Goal: Transaction & Acquisition: Purchase product/service

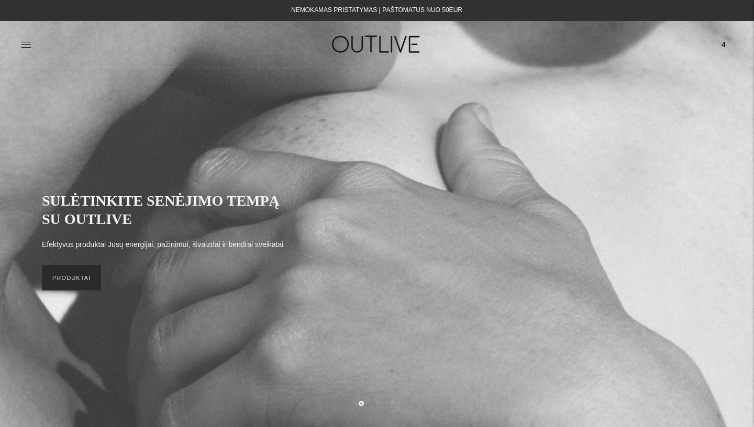
click at [72, 282] on link "PRODUKTAI" at bounding box center [71, 277] width 59 height 25
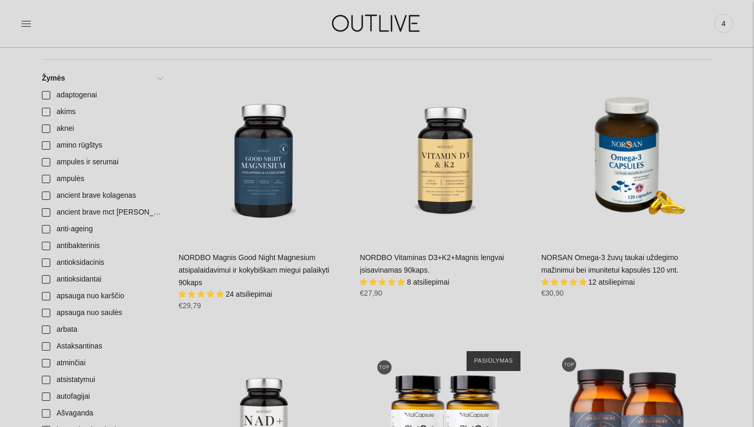
scroll to position [137, 0]
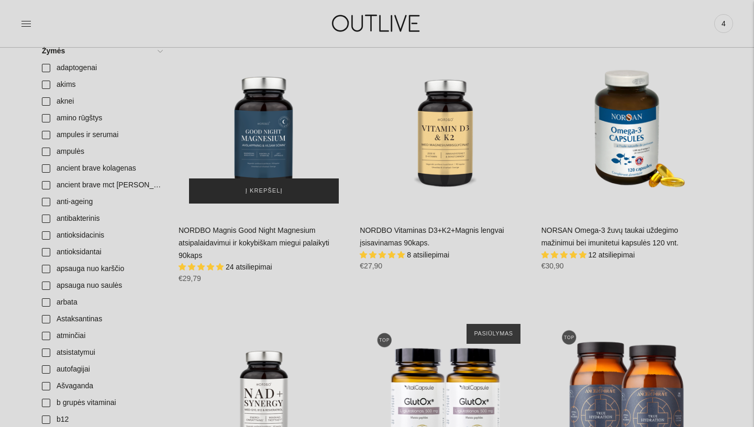
click at [273, 192] on span "Į krepšelį" at bounding box center [263, 191] width 37 height 10
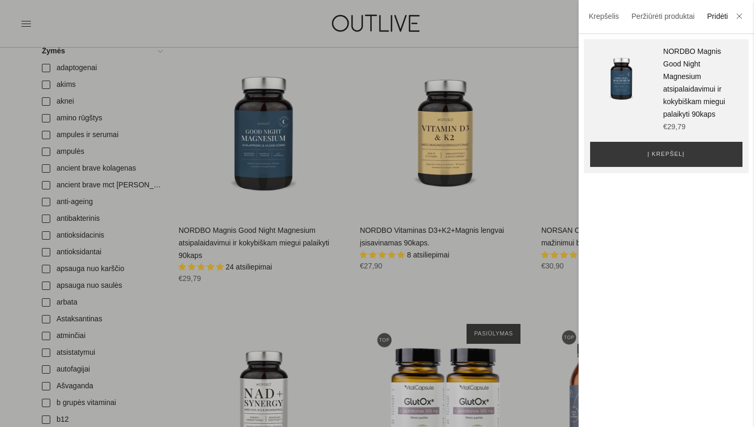
scroll to position [189, 0]
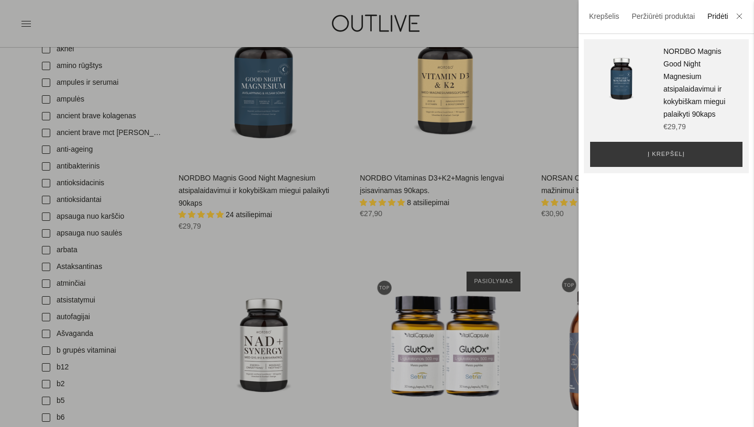
click at [487, 98] on div at bounding box center [377, 213] width 754 height 427
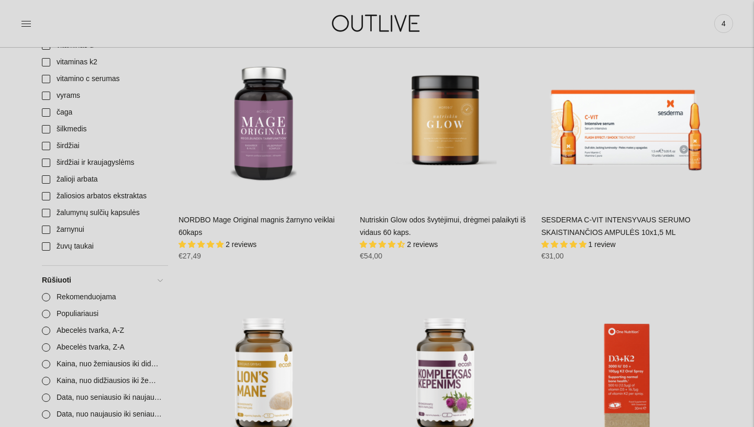
scroll to position [3258, 0]
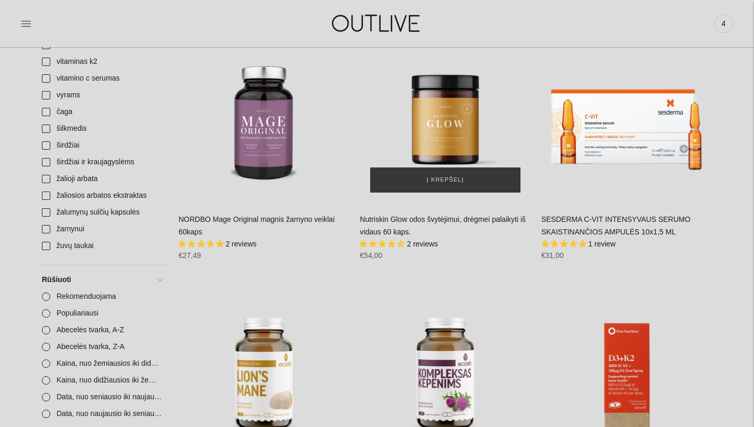
click at [453, 137] on div "Nutriskin Glow odos švytėjimui, drėgmei palaikyti iš vidaus 60 kaps.\a" at bounding box center [445, 117] width 171 height 171
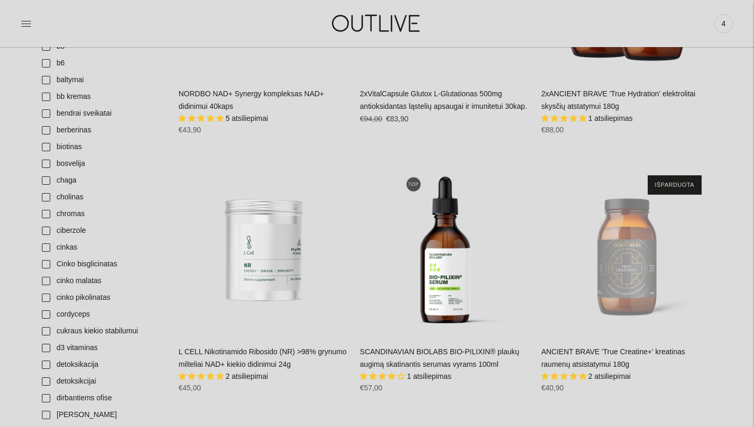
scroll to position [0, 0]
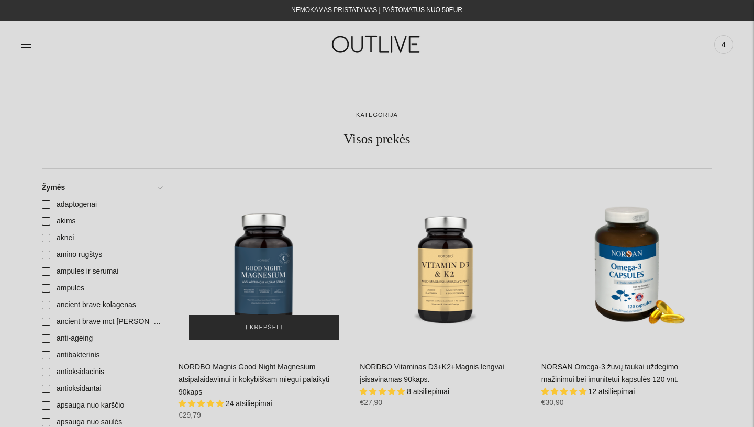
click at [259, 331] on span "Į krepšelį" at bounding box center [263, 327] width 37 height 10
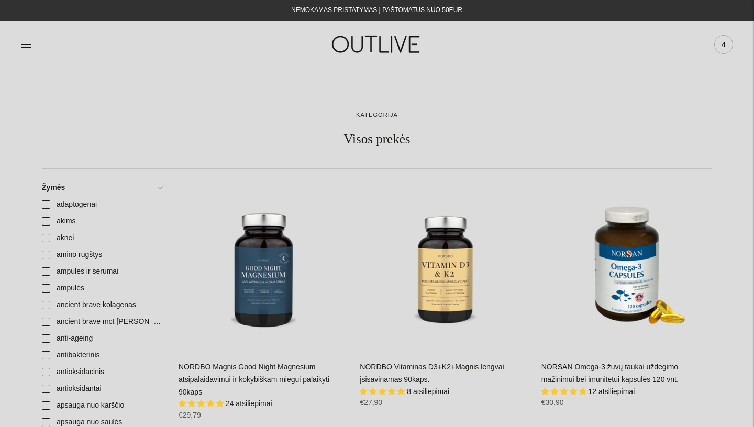
click at [723, 42] on span "4" at bounding box center [723, 44] width 15 height 15
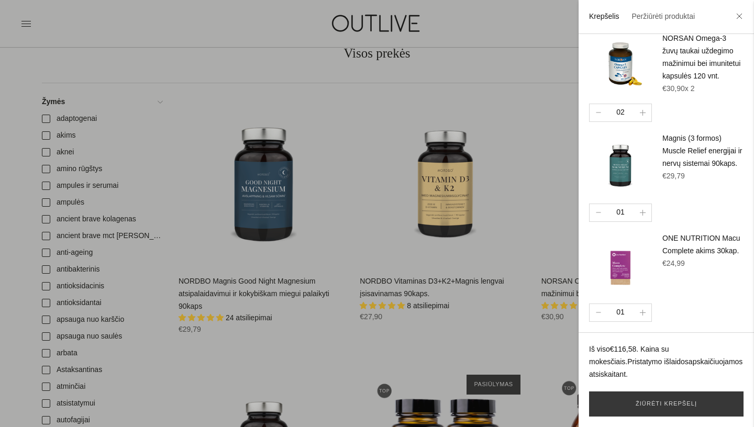
scroll to position [87, 0]
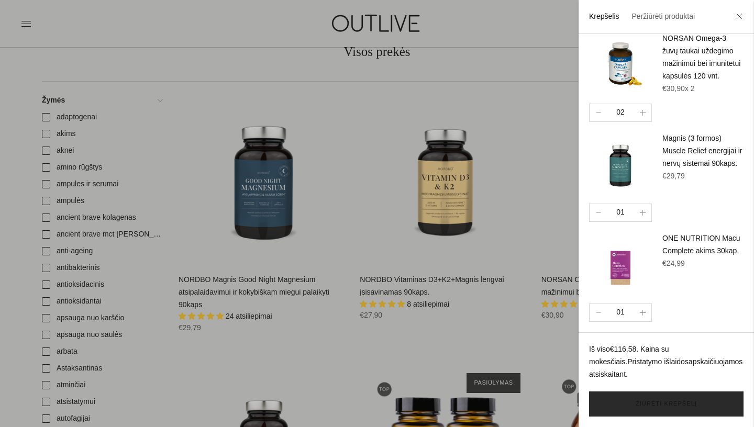
click at [651, 402] on link "Žiūrėti krepšelį" at bounding box center [666, 404] width 154 height 25
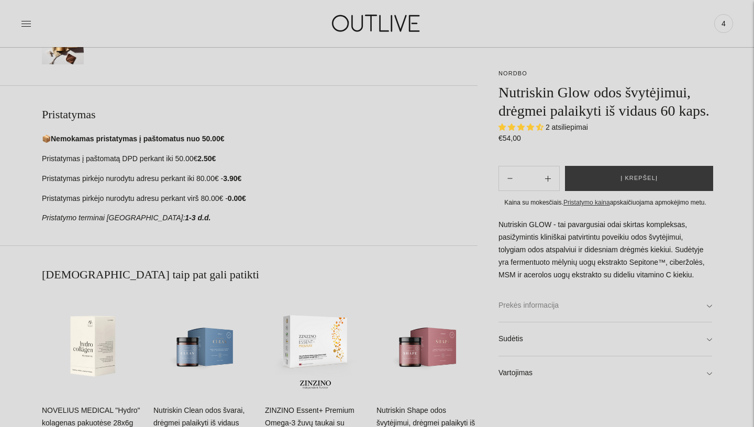
scroll to position [431, 0]
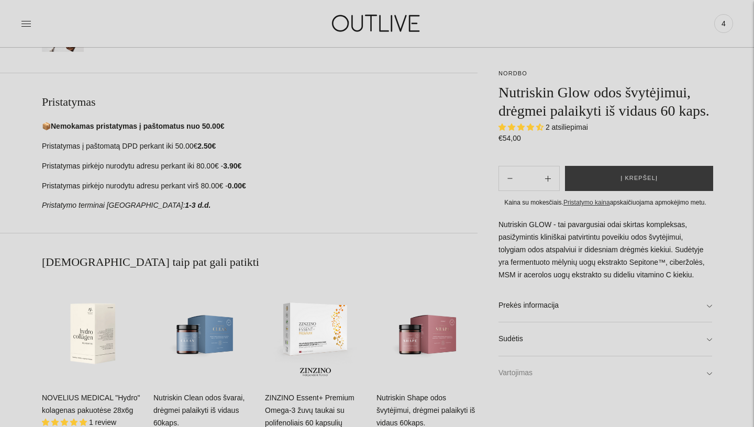
click at [595, 390] on link "Vartojimas" at bounding box center [605, 372] width 214 height 33
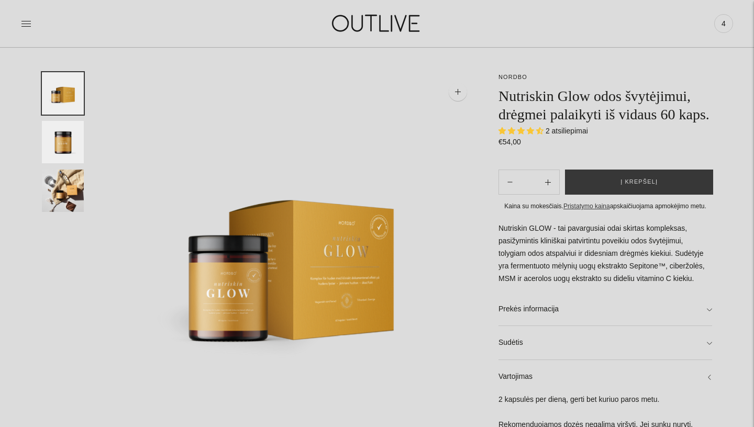
scroll to position [35, 0]
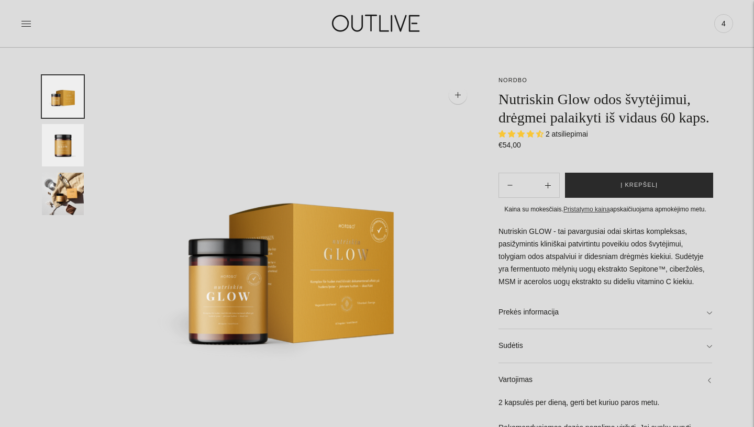
click at [637, 198] on button "Į krepšelį" at bounding box center [639, 185] width 148 height 25
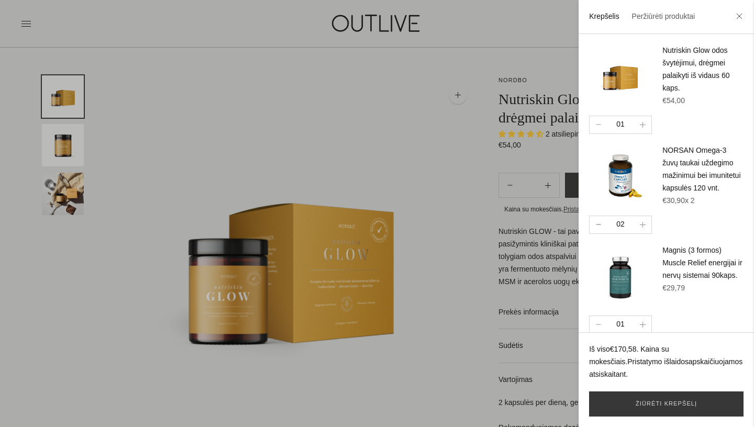
click at [600, 231] on button "button" at bounding box center [597, 224] width 17 height 17
click at [599, 233] on button "button" at bounding box center [597, 224] width 17 height 17
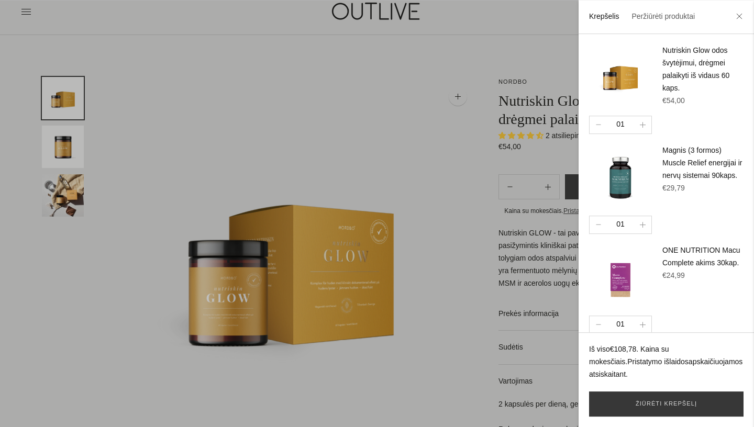
scroll to position [37, 0]
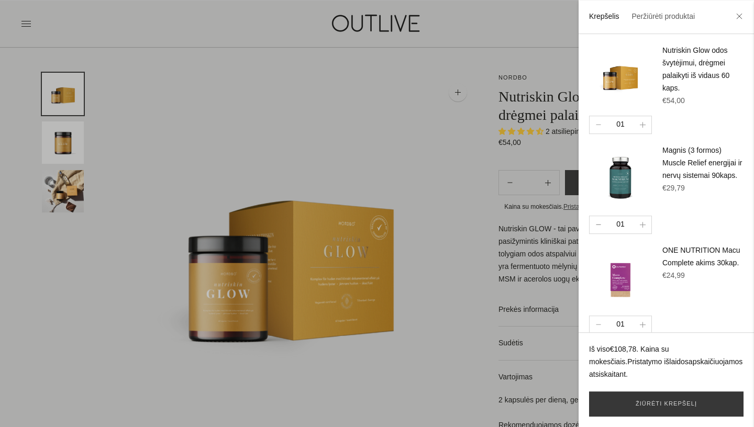
click at [598, 224] on icon "button" at bounding box center [598, 224] width 5 height 1
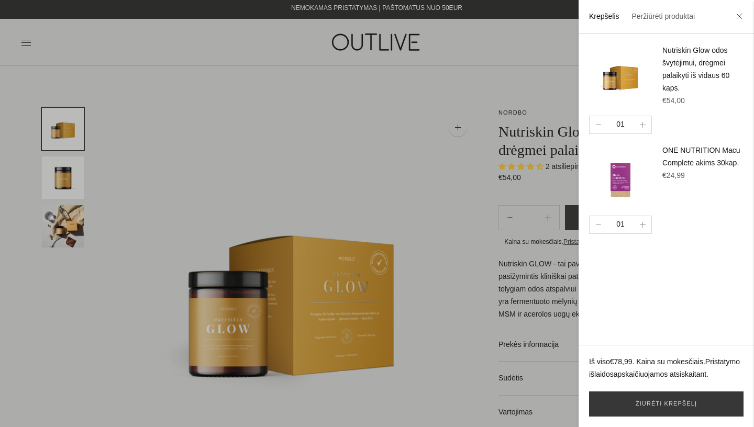
scroll to position [0, 0]
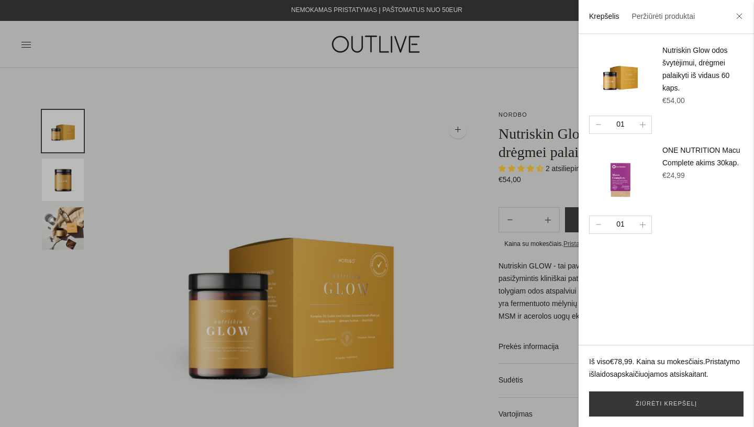
click at [183, 114] on div at bounding box center [377, 213] width 754 height 427
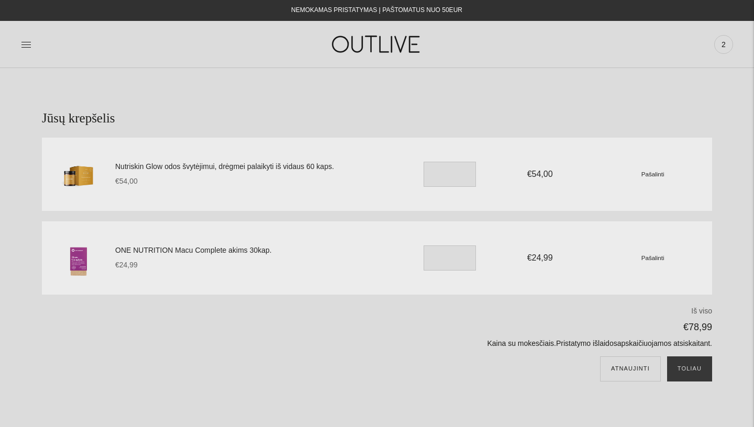
click at [656, 256] on small "Pašalinti" at bounding box center [652, 257] width 23 height 7
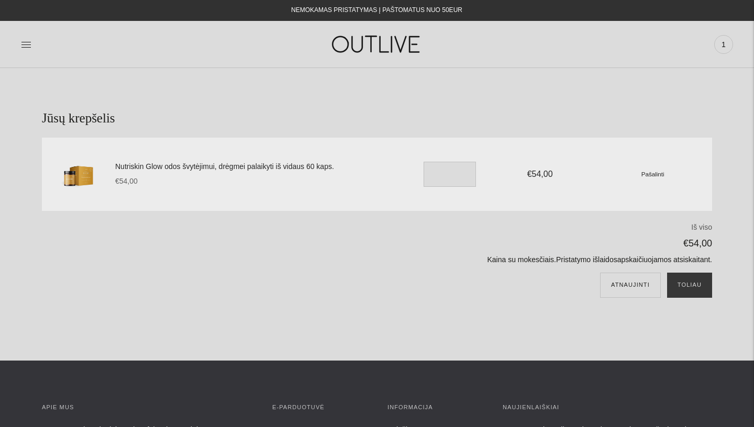
click at [658, 170] on link "Pašalinti" at bounding box center [652, 174] width 23 height 8
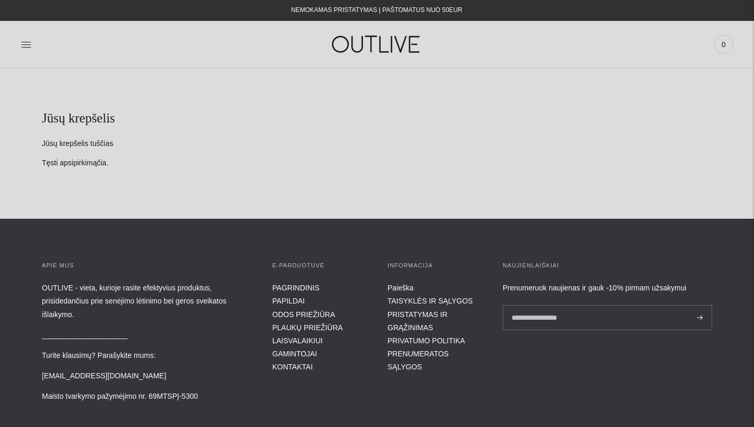
click at [104, 162] on link "čia" at bounding box center [101, 163] width 9 height 8
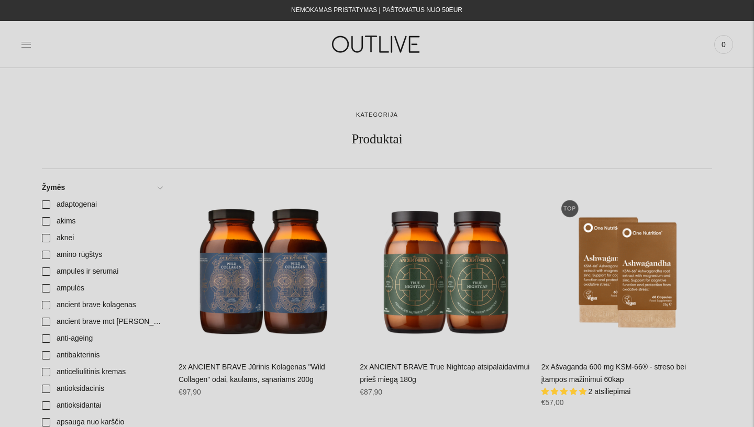
click at [25, 44] on icon at bounding box center [26, 44] width 10 height 10
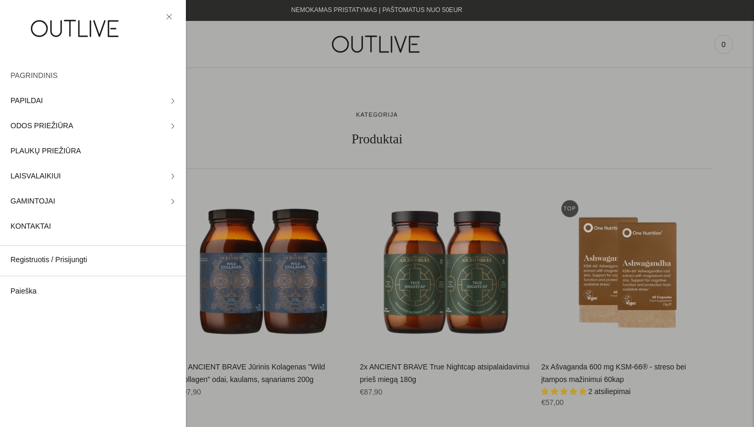
click at [53, 74] on span "PAGRINDINIS" at bounding box center [33, 76] width 47 height 13
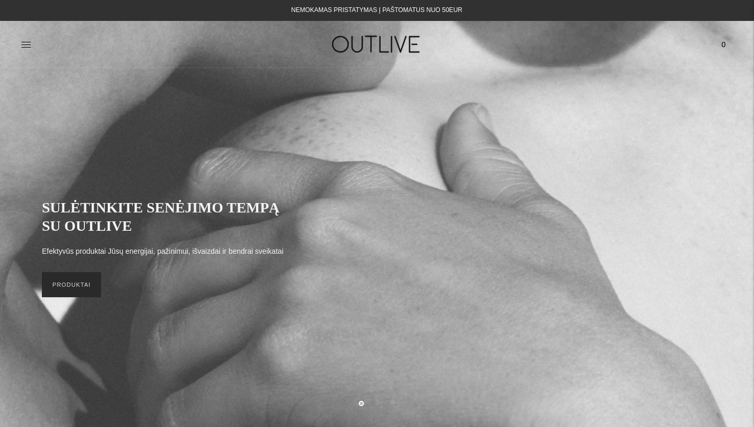
click at [69, 287] on link "PRODUKTAI" at bounding box center [71, 284] width 59 height 25
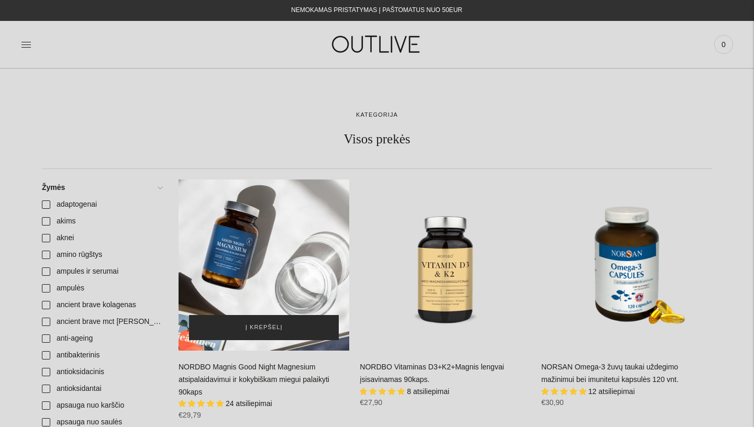
scroll to position [126, 0]
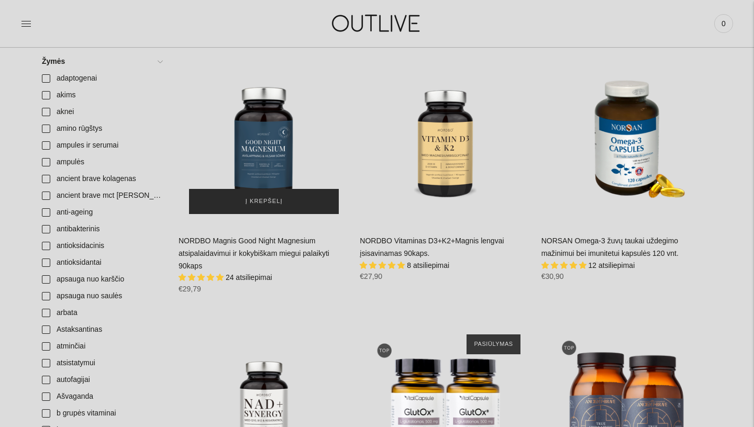
click at [283, 200] on button "Į krepšelį" at bounding box center [264, 201] width 150 height 25
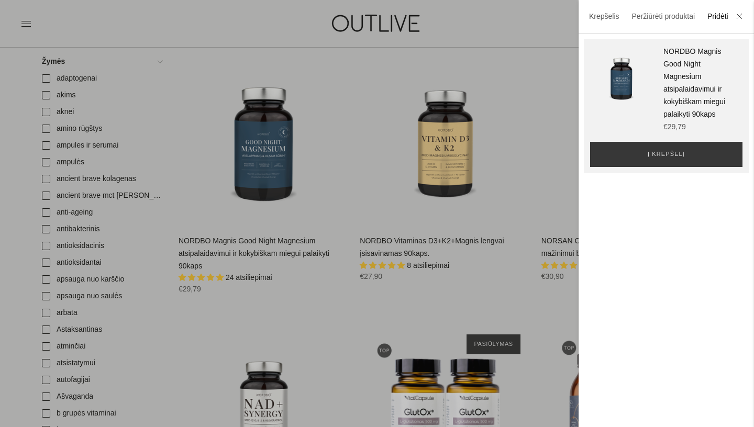
click at [410, 303] on div at bounding box center [377, 213] width 754 height 427
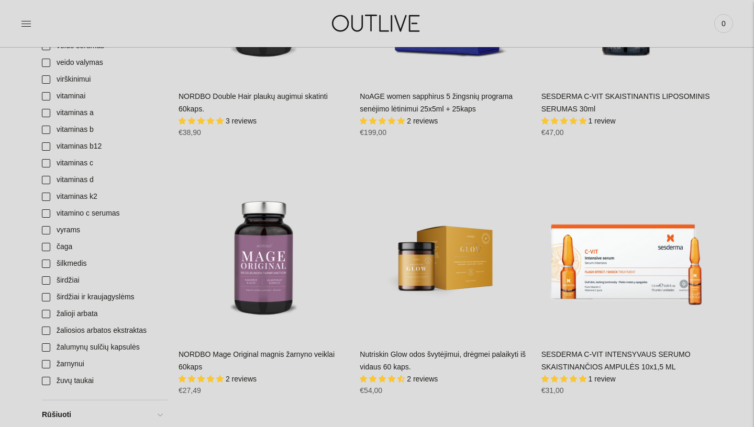
scroll to position [3269, 0]
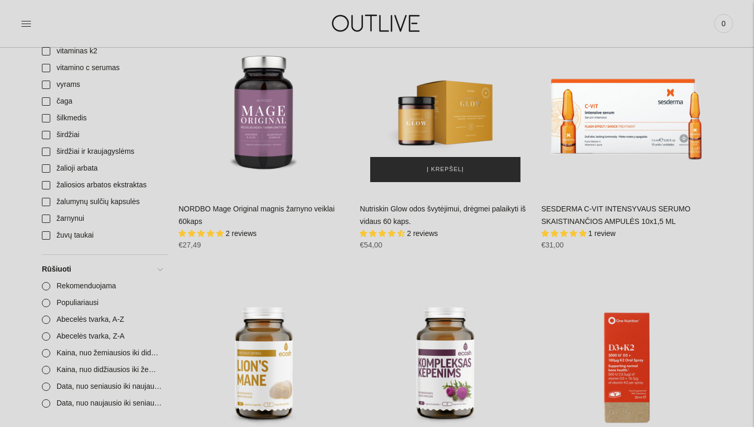
click at [441, 175] on span "Į krepšelį" at bounding box center [445, 169] width 37 height 10
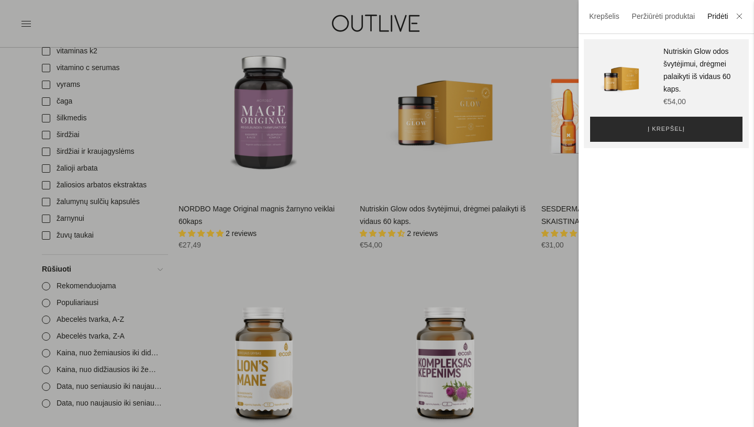
click at [638, 138] on button "Į krepšelį" at bounding box center [666, 129] width 152 height 25
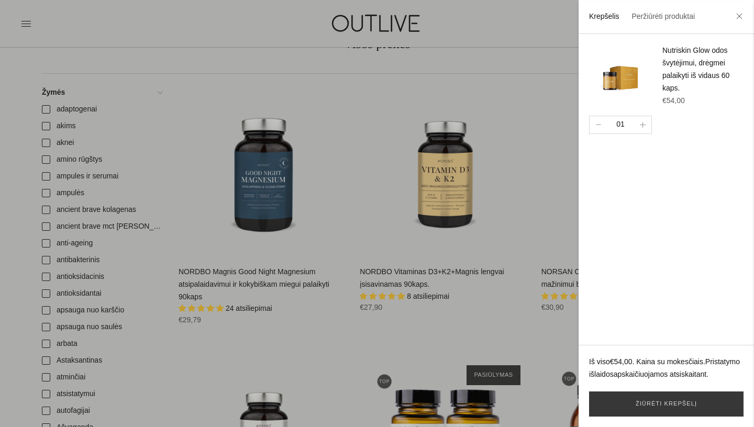
scroll to position [94, 0]
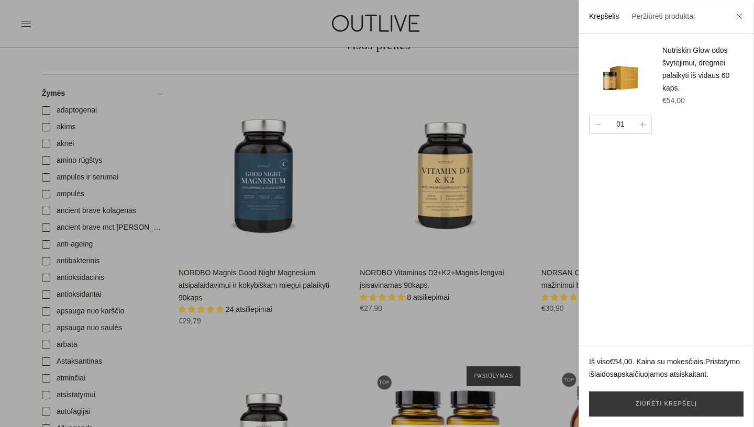
click at [261, 231] on div at bounding box center [377, 213] width 754 height 427
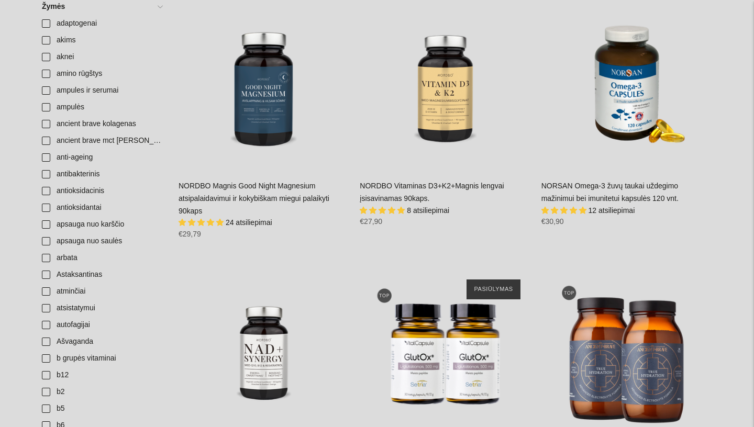
scroll to position [0, 0]
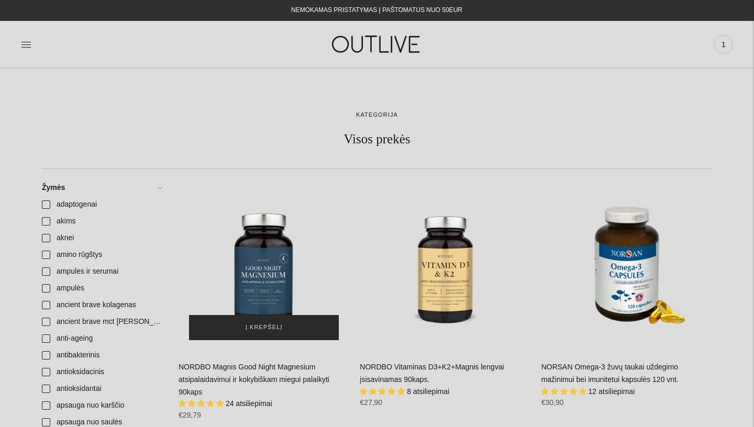
click at [266, 329] on span "Į krepšelį" at bounding box center [263, 327] width 37 height 10
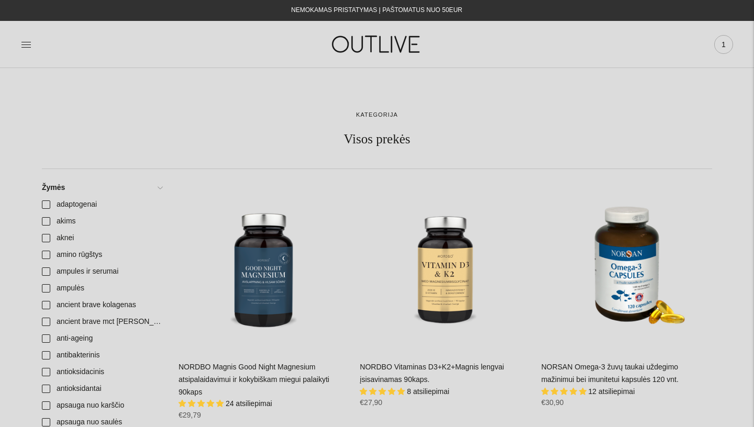
click at [722, 43] on span "1" at bounding box center [723, 44] width 15 height 15
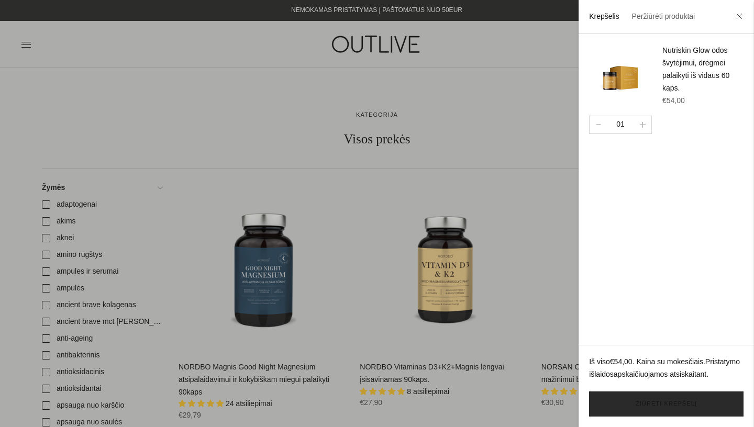
click at [685, 403] on link "Žiūrėti krepšelį" at bounding box center [666, 404] width 154 height 25
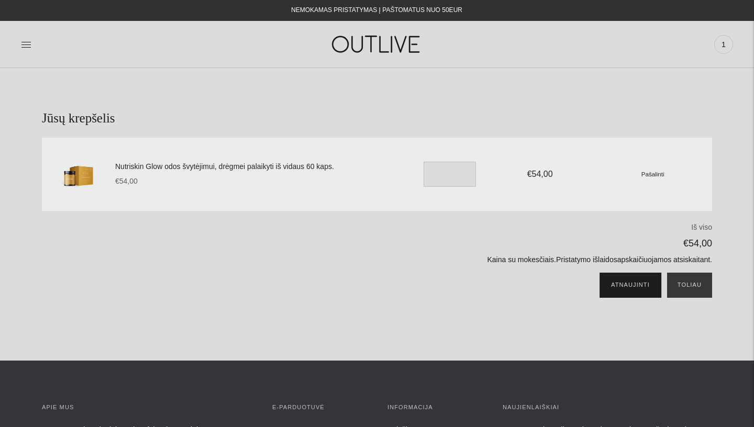
click at [639, 289] on button "Atnaujinti" at bounding box center [630, 285] width 61 height 25
click at [698, 292] on button "Toliau" at bounding box center [689, 285] width 45 height 25
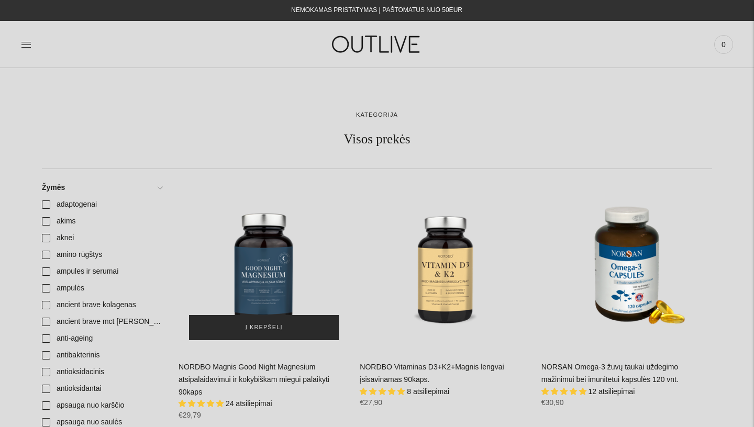
click at [290, 329] on button "Į krepšelį" at bounding box center [264, 327] width 150 height 25
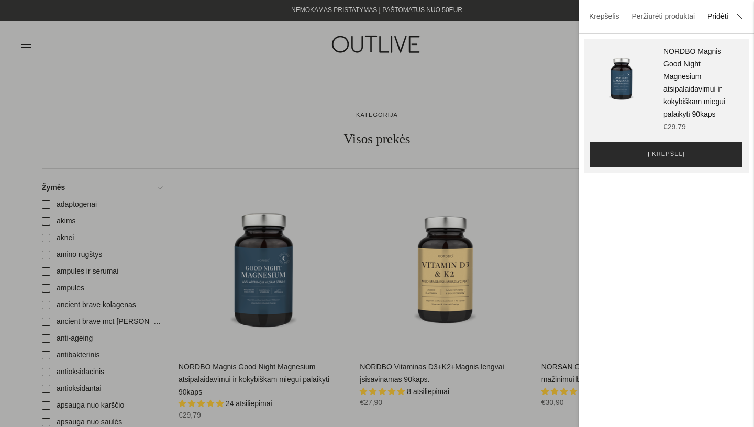
click at [665, 152] on span "Į krepšelį" at bounding box center [665, 154] width 37 height 10
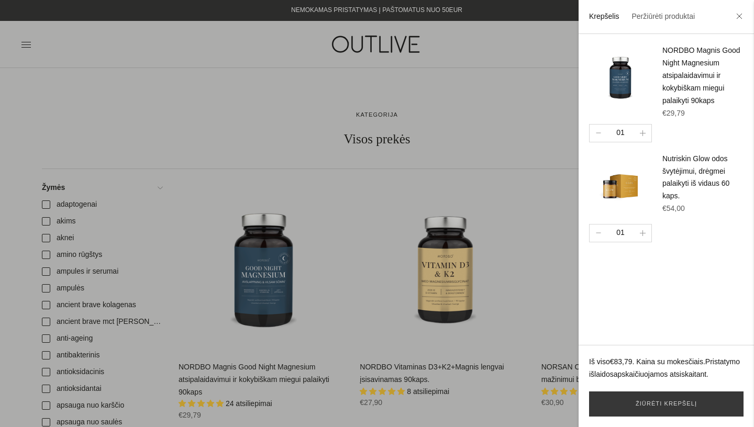
click at [187, 136] on div at bounding box center [377, 213] width 754 height 427
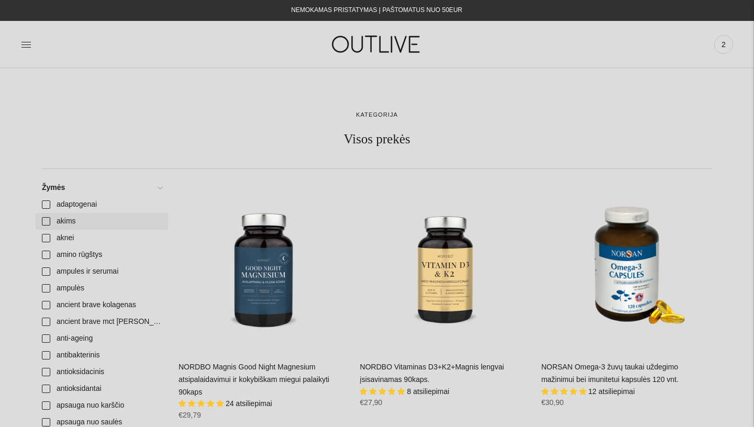
click at [47, 223] on link "akims" at bounding box center [102, 221] width 132 height 17
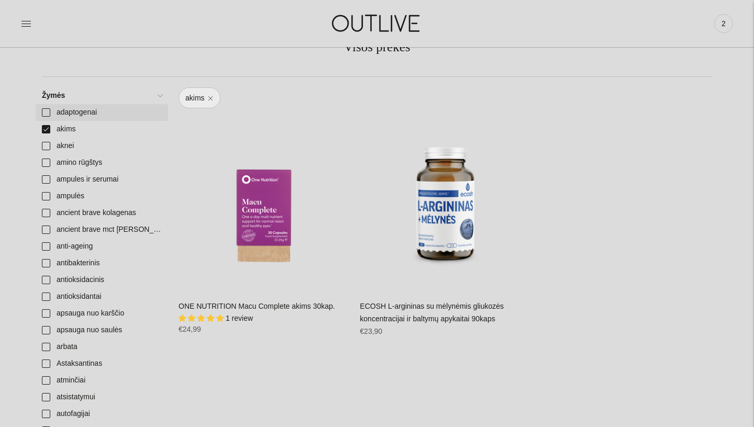
scroll to position [93, 0]
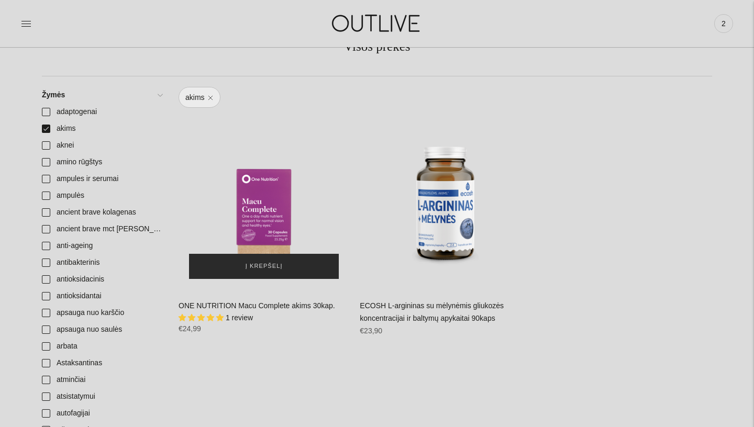
click at [273, 274] on button "Į krepšelį" at bounding box center [264, 266] width 150 height 25
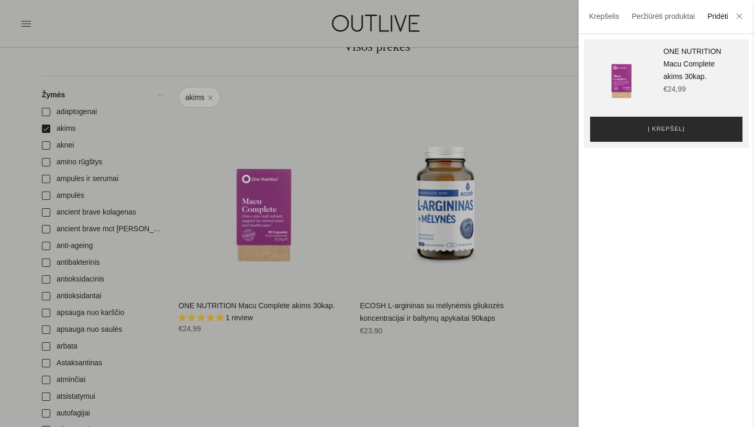
click at [644, 124] on button "Į krepšelį" at bounding box center [666, 129] width 152 height 25
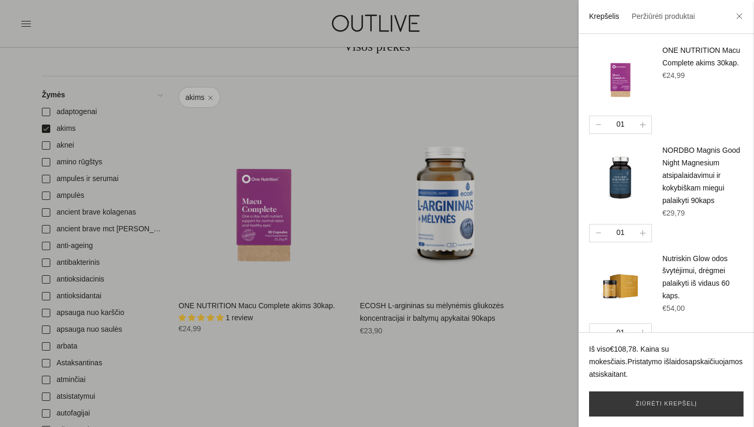
click at [28, 22] on div at bounding box center [377, 213] width 754 height 427
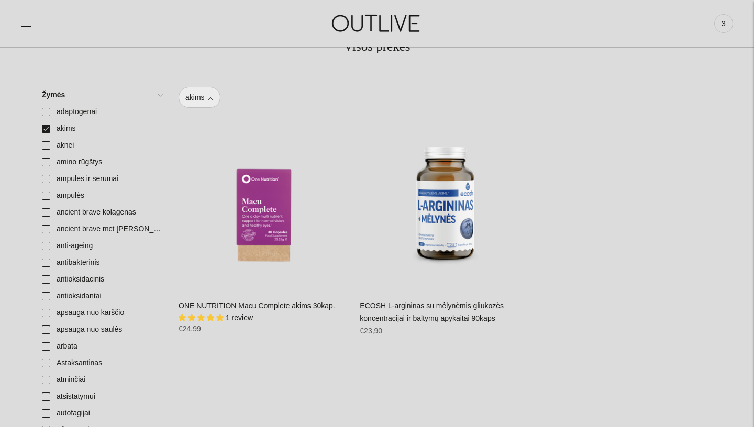
click at [27, 30] on link at bounding box center [26, 23] width 10 height 23
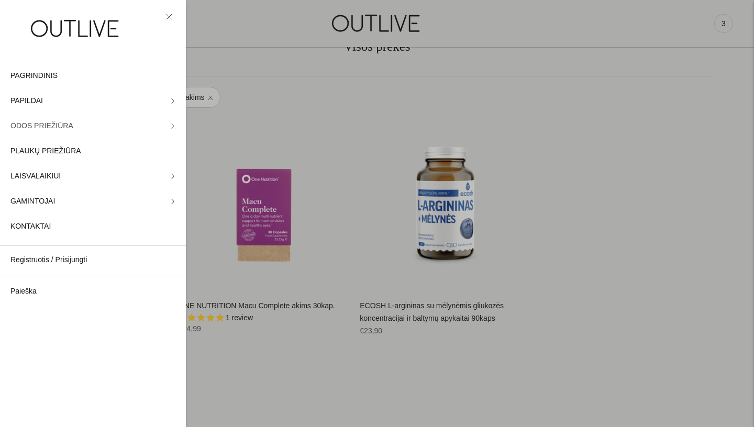
click at [73, 128] on link "ODOS PRIEŽIŪRA" at bounding box center [93, 126] width 186 height 25
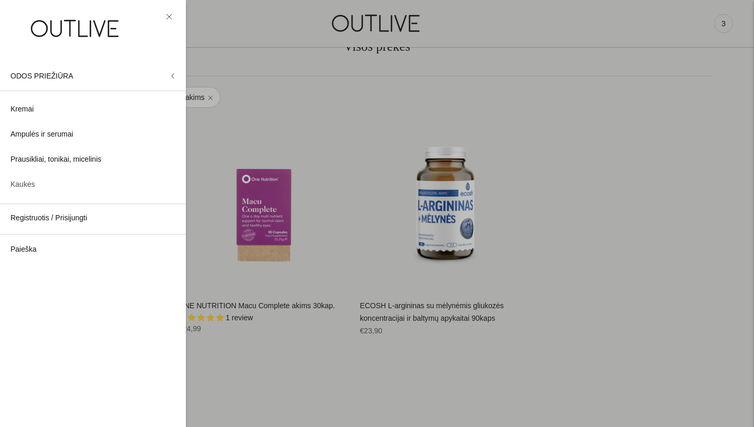
click at [21, 191] on span "Kaukės" at bounding box center [22, 184] width 25 height 13
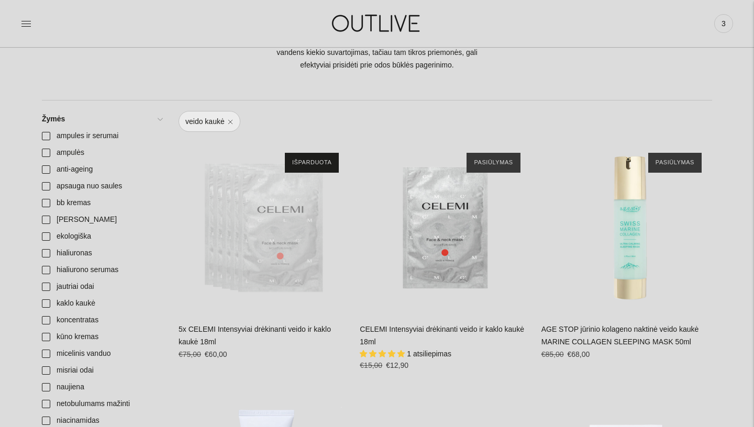
scroll to position [319, 0]
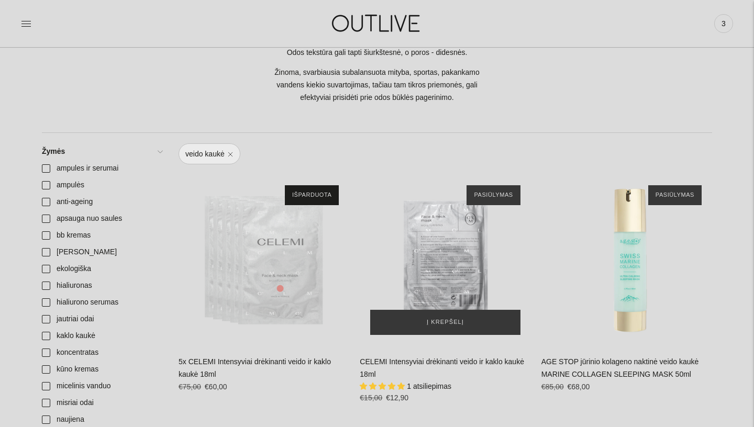
click at [438, 269] on div "CELEMI Intensyviai drėkinanti veido ir kaklo kaukė 18ml\a" at bounding box center [445, 260] width 171 height 171
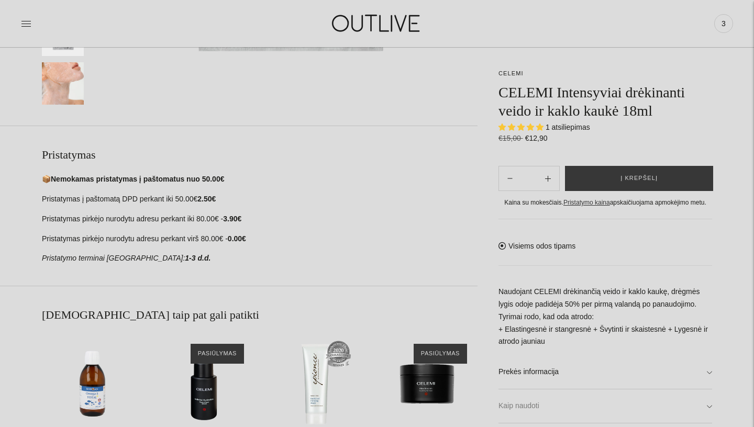
scroll to position [399, 0]
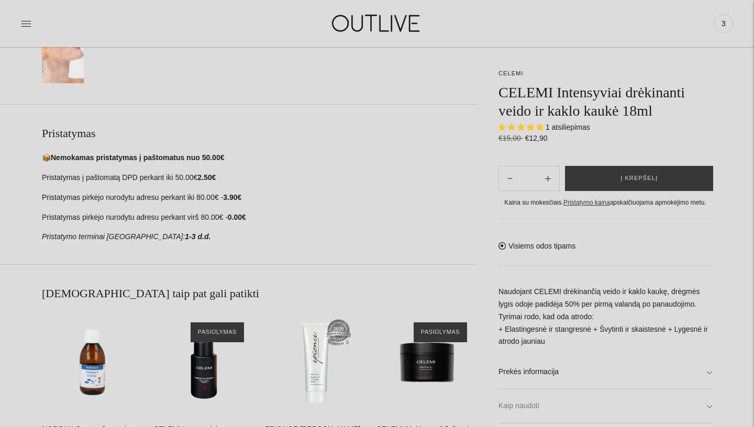
click at [568, 408] on link "Kaip naudoti" at bounding box center [605, 405] width 214 height 33
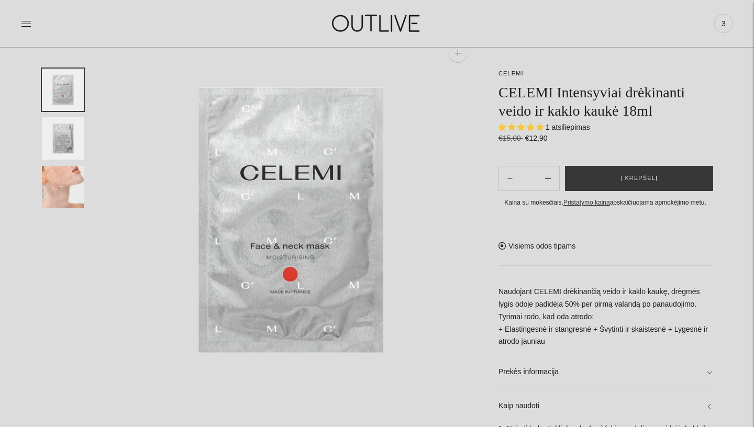
scroll to position [72, 0]
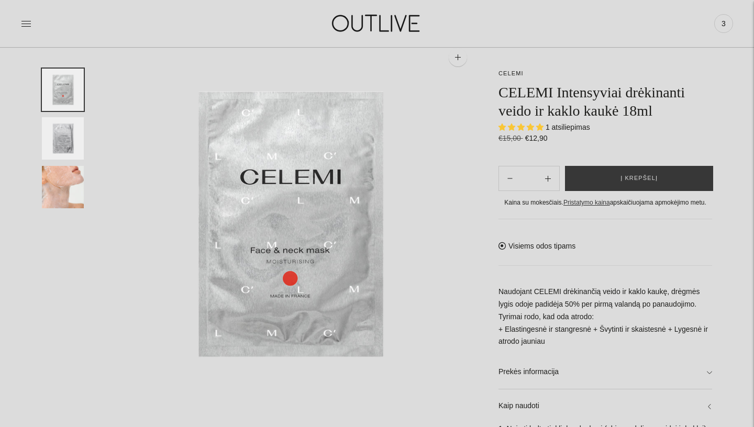
click at [536, 128] on span "5.00 stars" at bounding box center [531, 127] width 9 height 7
click at [568, 130] on span "1 atsiliepimas" at bounding box center [567, 127] width 44 height 8
click at [549, 177] on icon "Subtract product quantity" at bounding box center [548, 179] width 6 height 6
click at [551, 178] on icon "Subtract product quantity" at bounding box center [548, 179] width 6 height 6
type input "**"
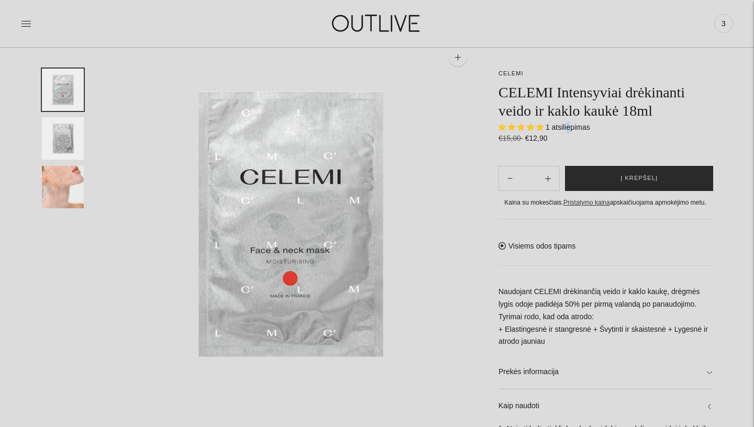
click at [612, 176] on button "Į krepšelį" at bounding box center [639, 178] width 148 height 25
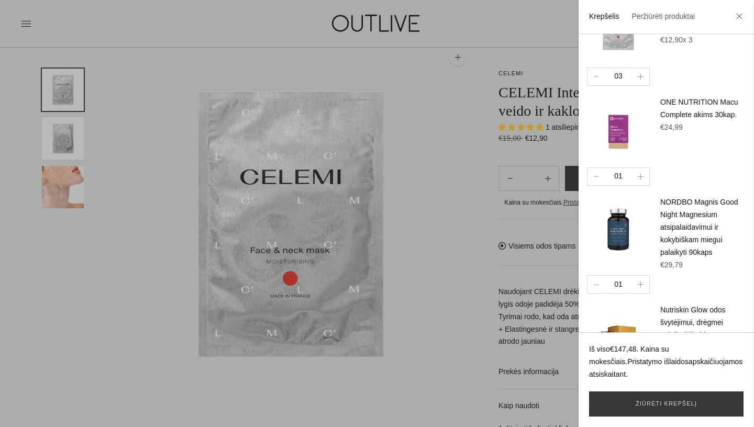
scroll to position [118, 2]
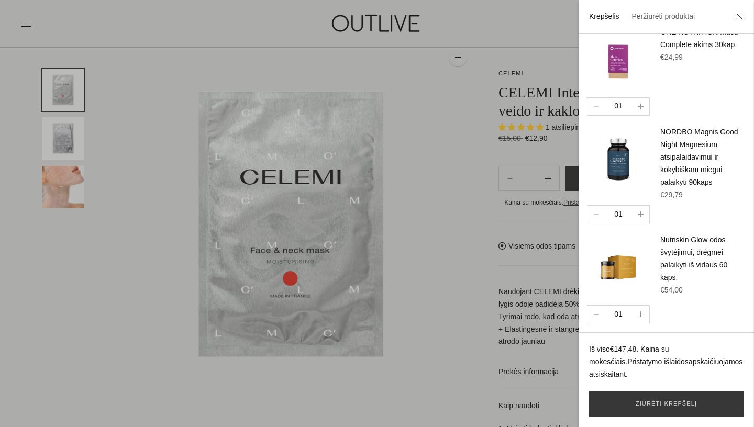
click at [599, 314] on button "button" at bounding box center [595, 314] width 17 height 17
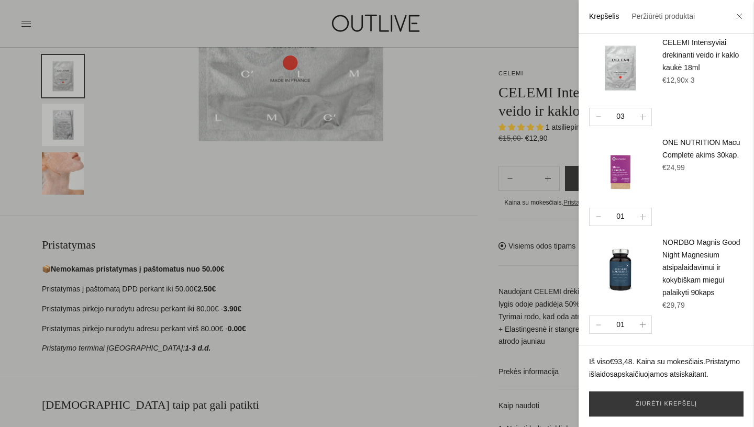
scroll to position [288, 0]
click at [739, 16] on icon at bounding box center [739, 16] width 6 height 6
